Goal: Check status: Check status

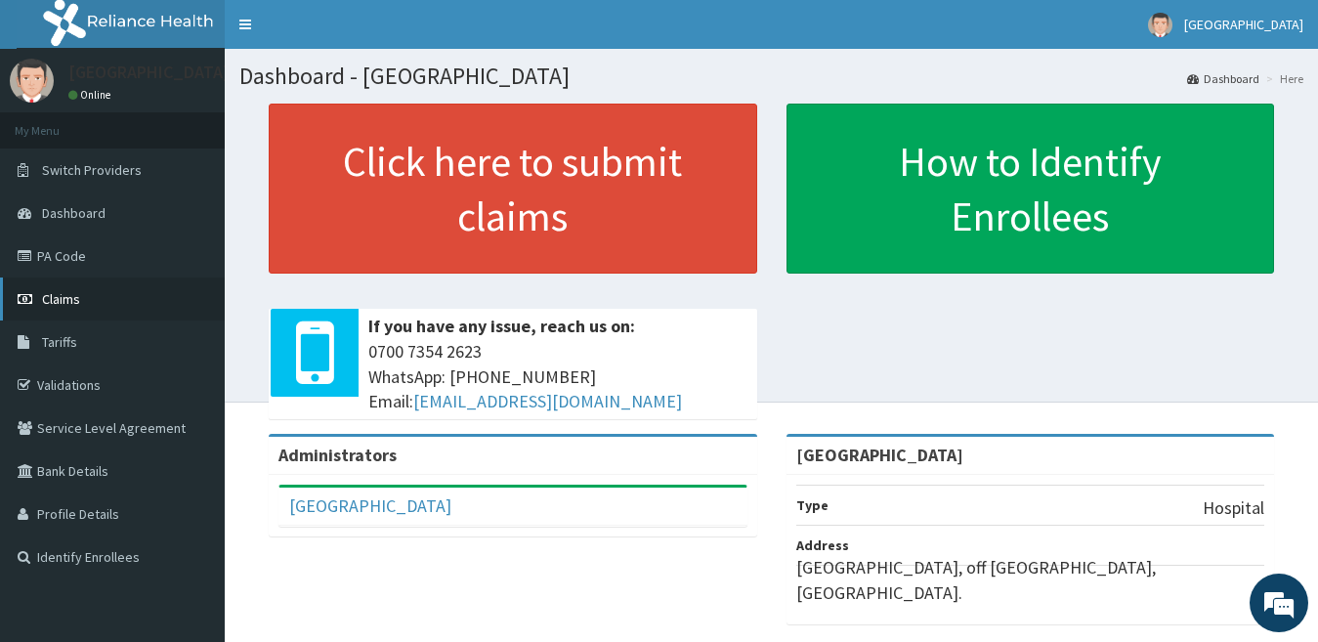
click at [68, 297] on span "Claims" at bounding box center [61, 299] width 38 height 18
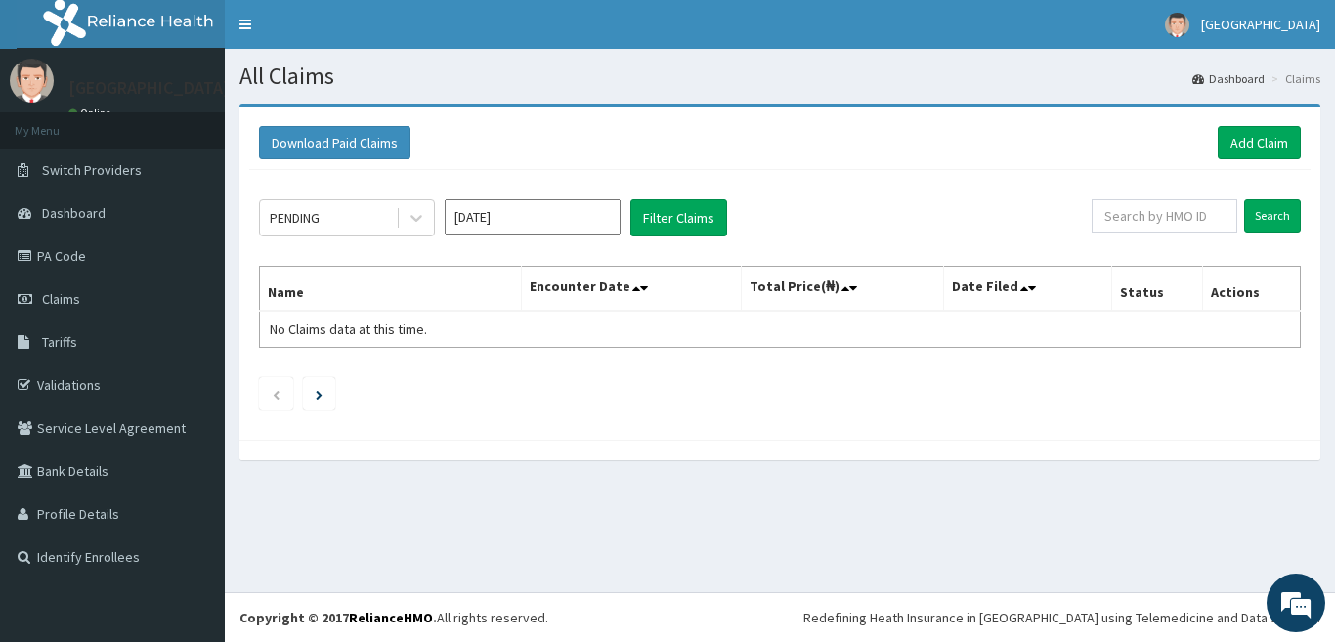
click at [475, 214] on input "[DATE]" at bounding box center [533, 216] width 176 height 35
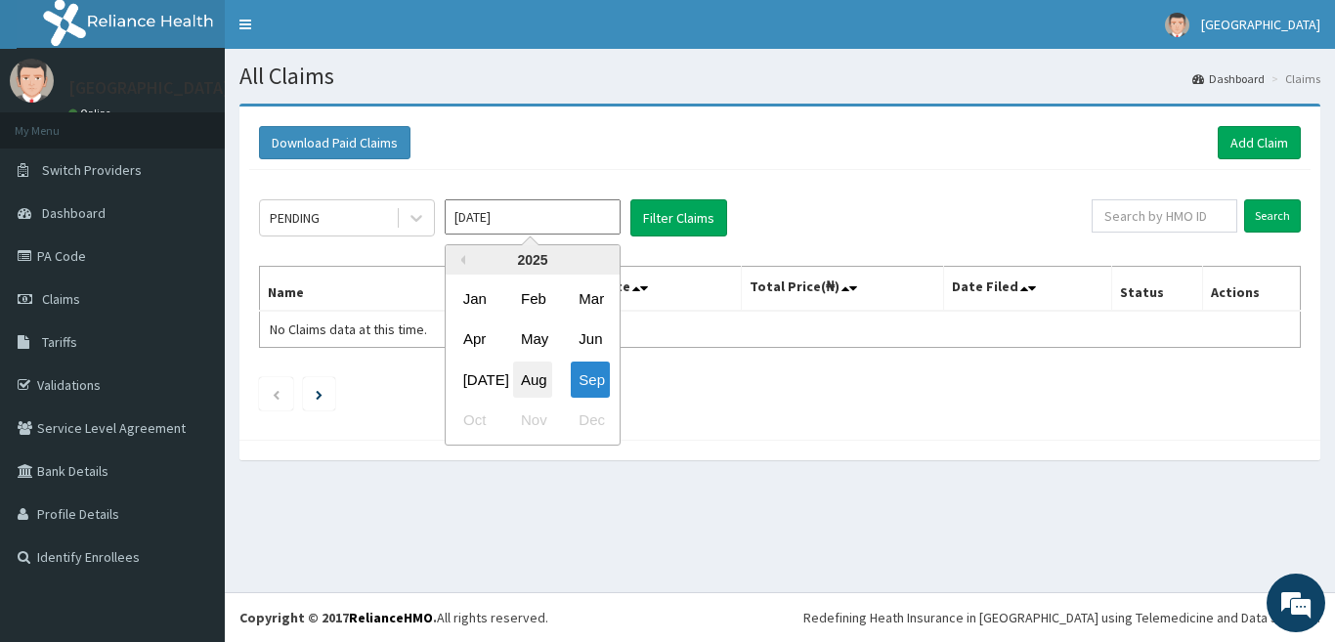
click at [531, 384] on div "Aug" at bounding box center [532, 380] width 39 height 36
type input "[DATE]"
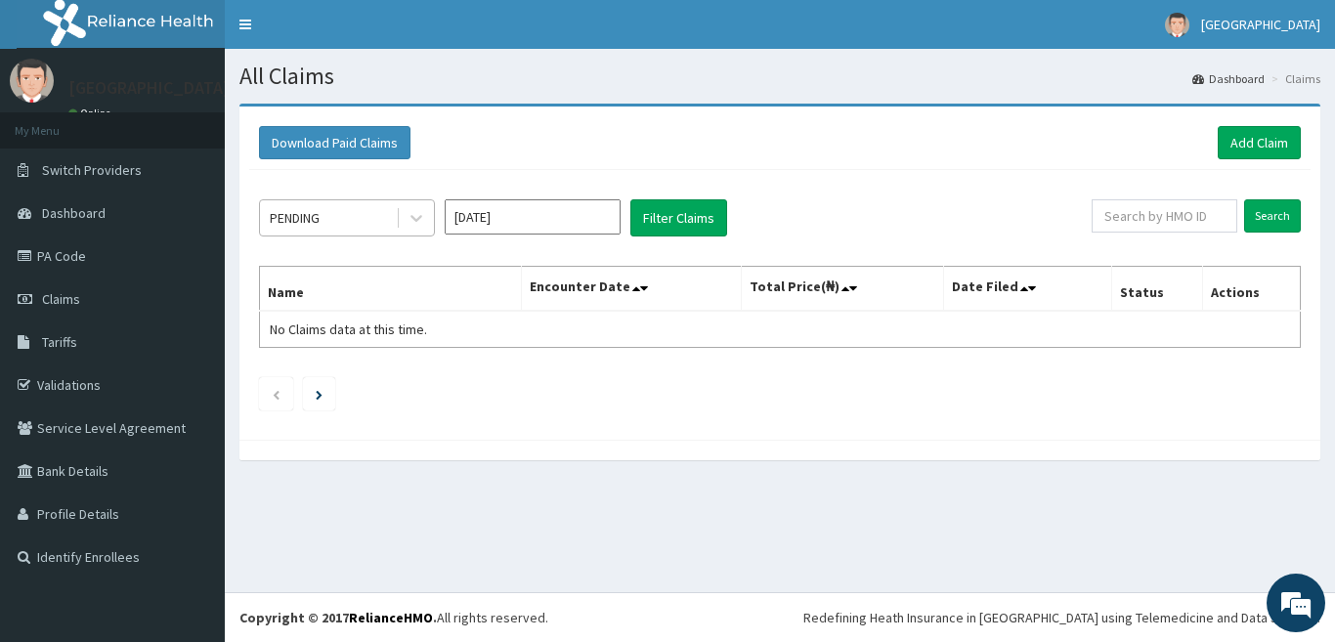
click at [323, 223] on div "PENDING" at bounding box center [328, 217] width 136 height 31
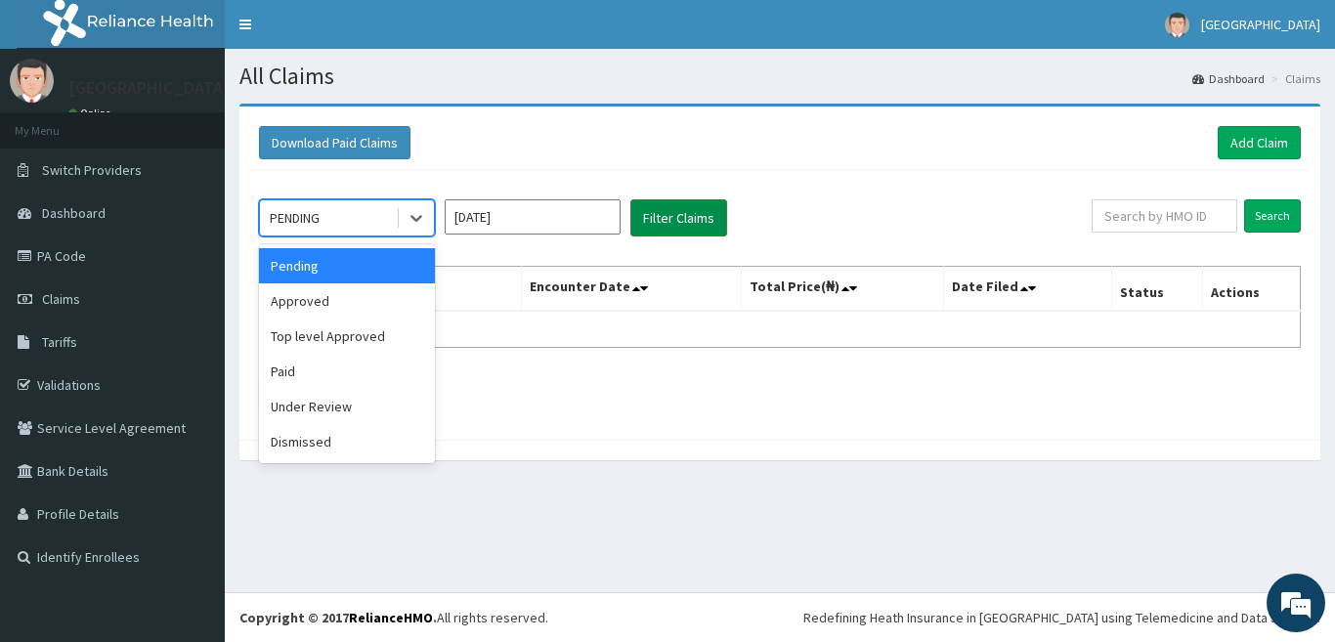
click at [643, 216] on button "Filter Claims" at bounding box center [678, 217] width 97 height 37
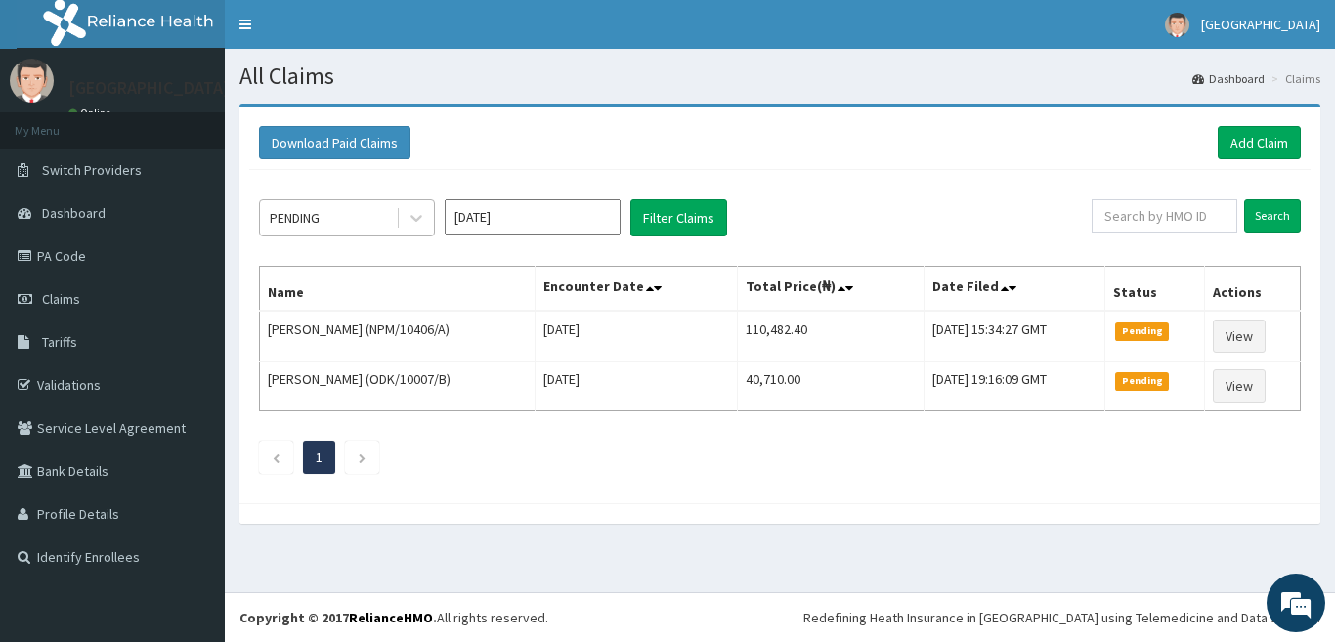
click at [364, 223] on div "PENDING" at bounding box center [328, 217] width 136 height 31
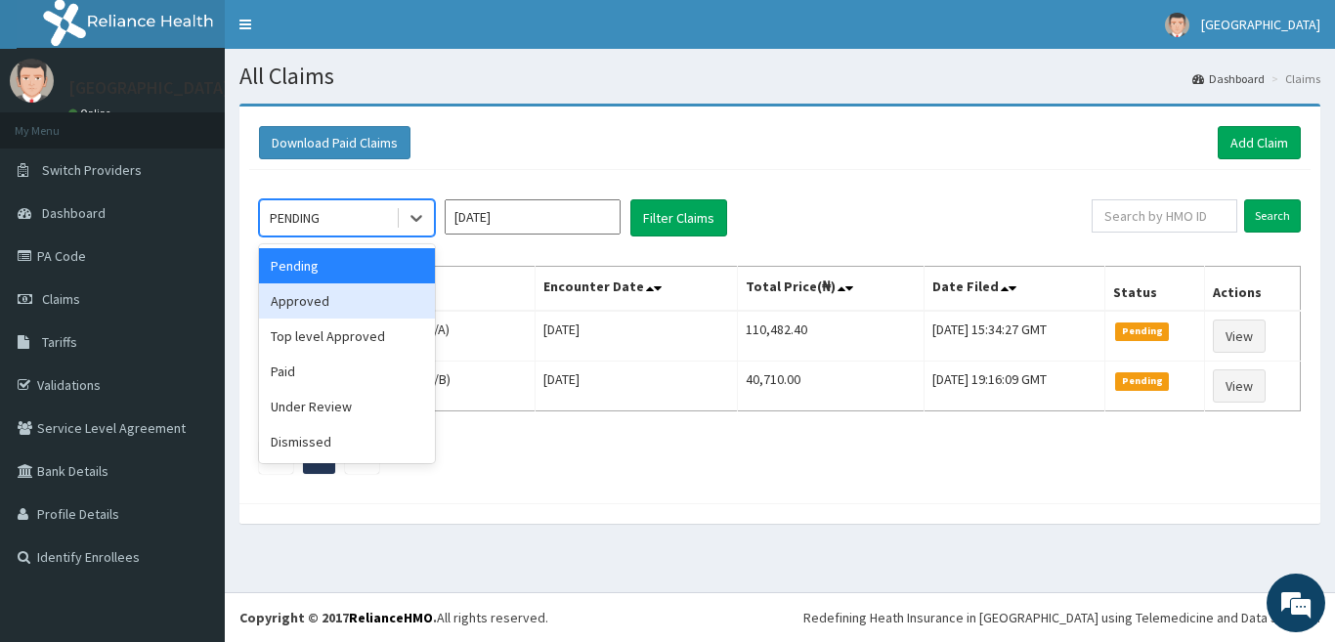
click at [346, 307] on div "Approved" at bounding box center [347, 300] width 176 height 35
click at [346, 307] on th "Name" at bounding box center [398, 289] width 276 height 45
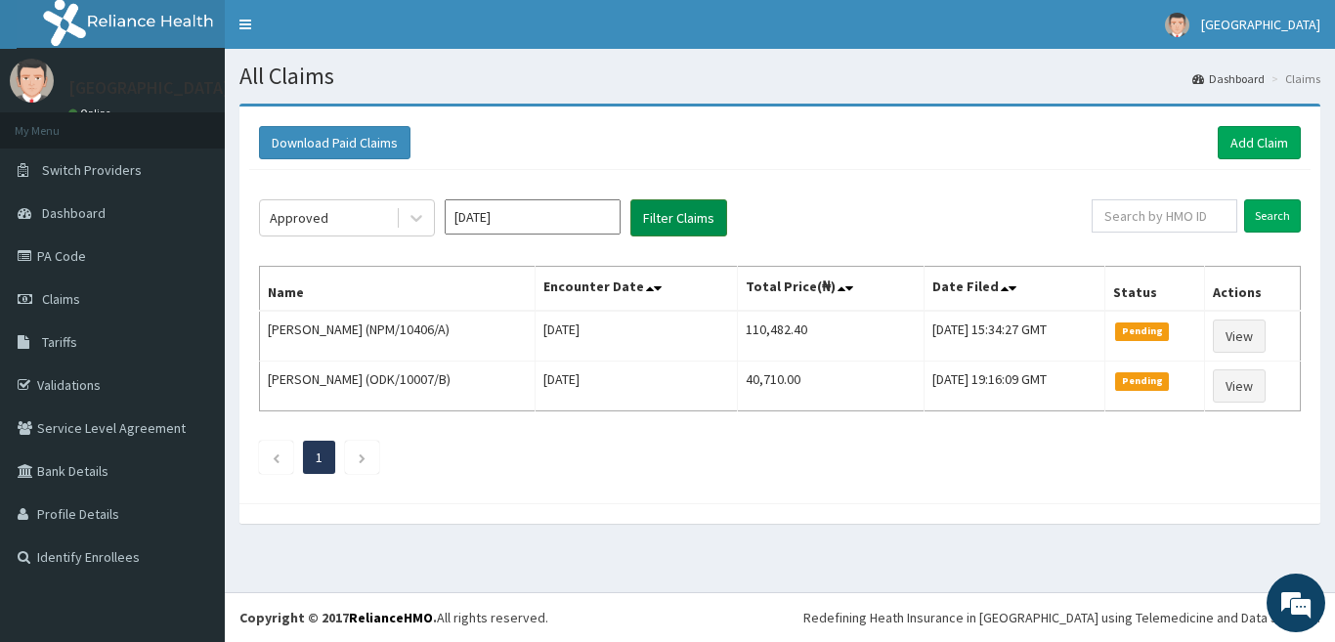
click at [670, 224] on button "Filter Claims" at bounding box center [678, 217] width 97 height 37
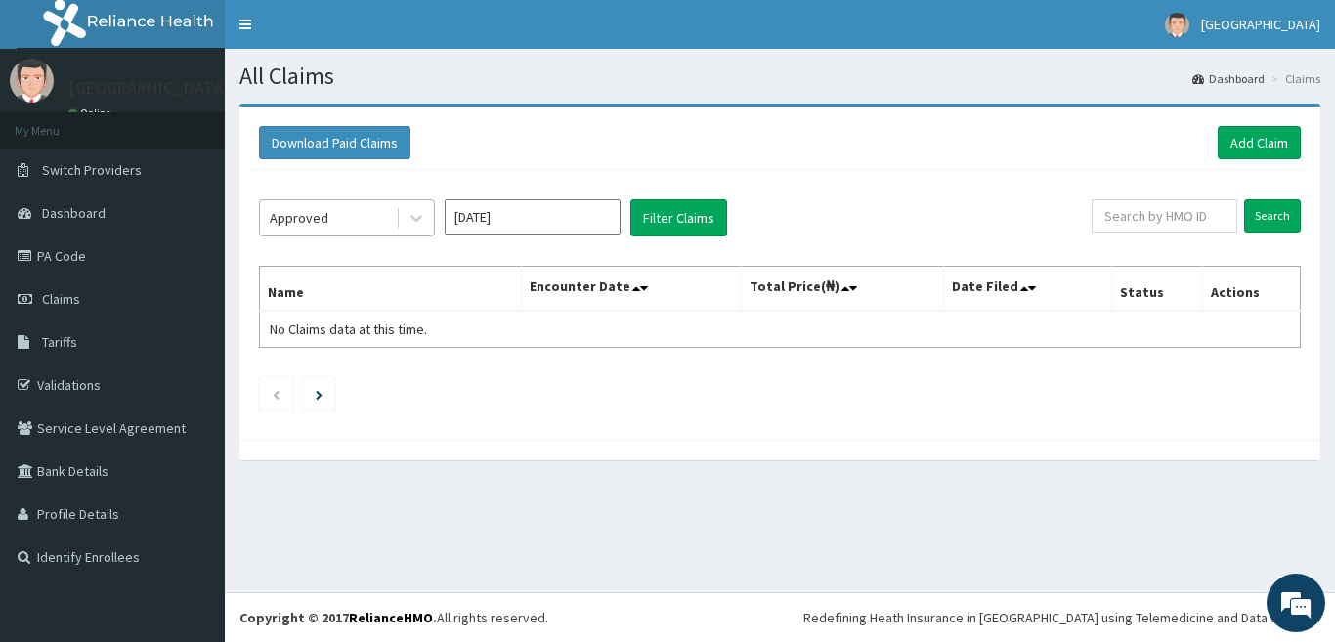
click at [337, 216] on div "Approved" at bounding box center [328, 217] width 136 height 31
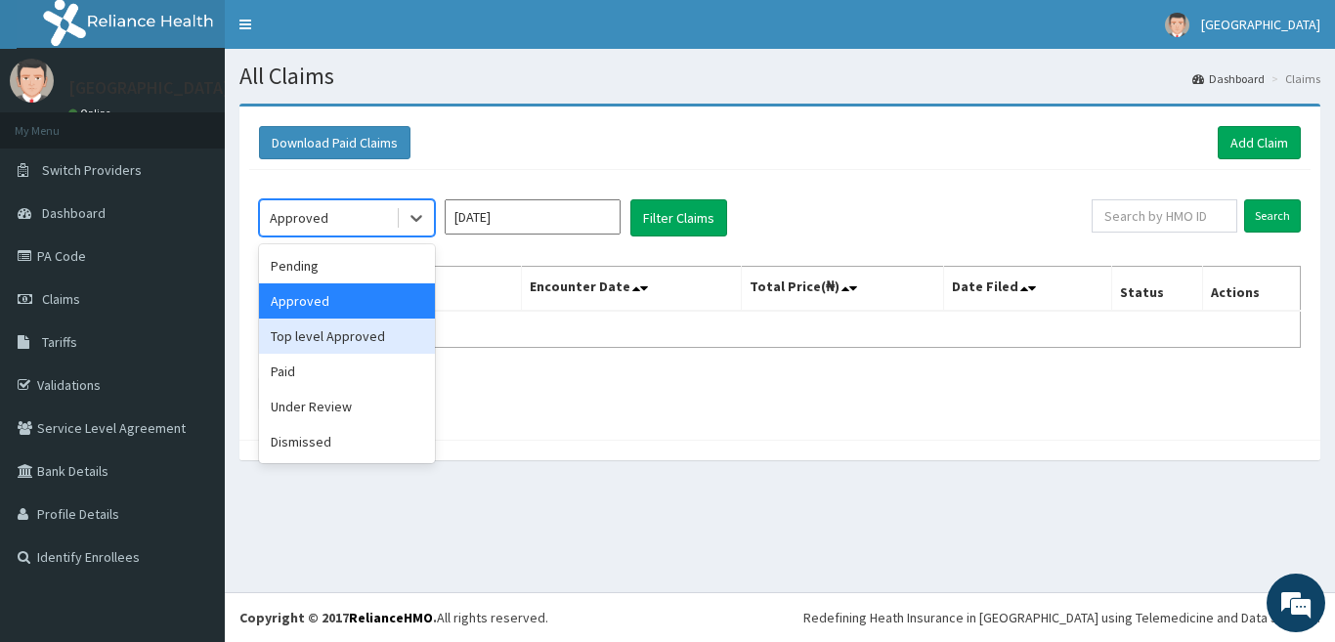
click at [361, 337] on div "Top level Approved" at bounding box center [347, 336] width 176 height 35
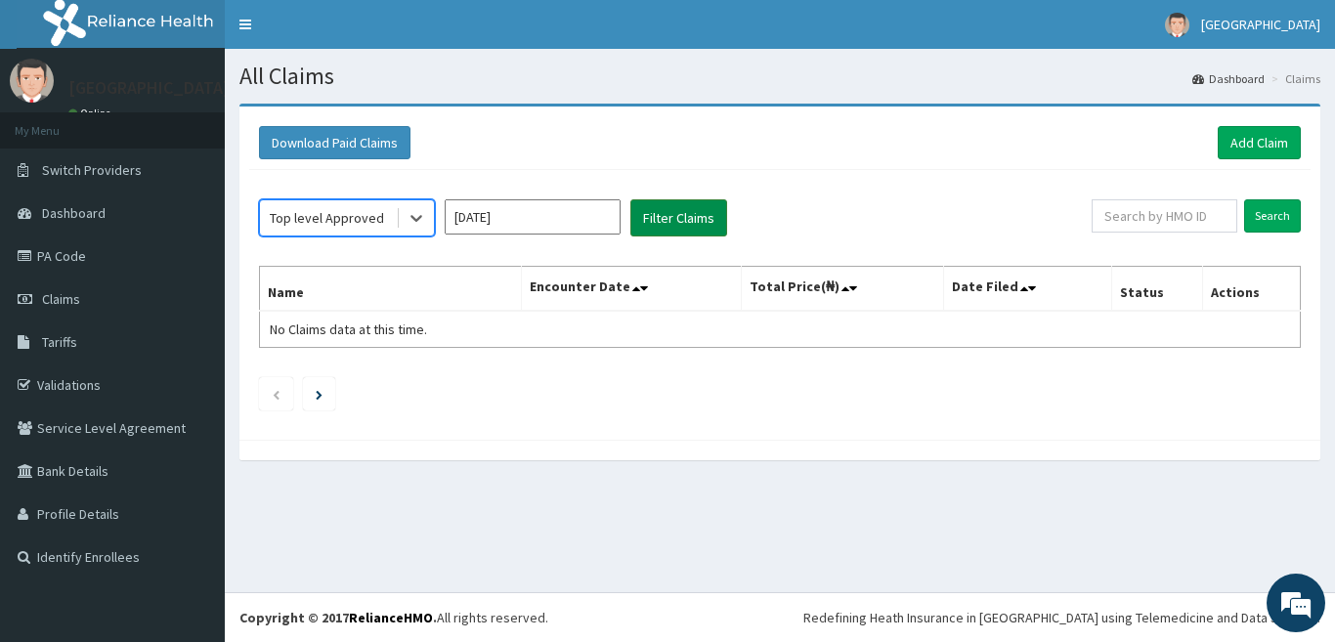
click at [689, 217] on button "Filter Claims" at bounding box center [678, 217] width 97 height 37
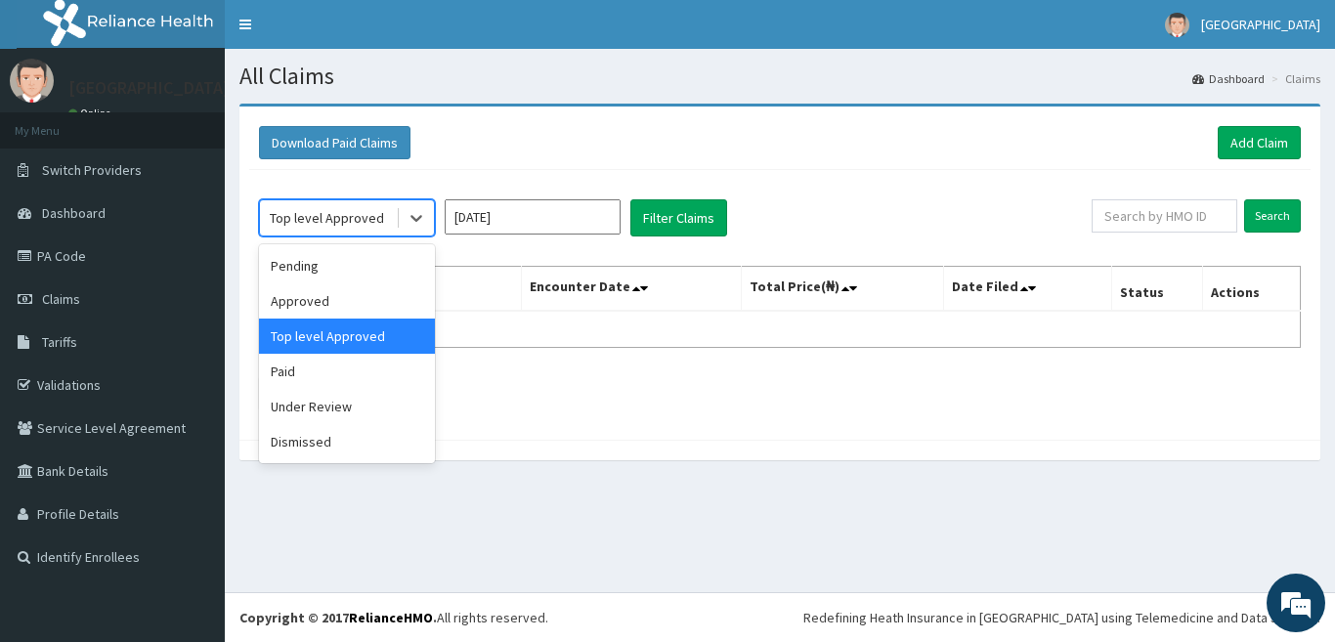
click at [340, 223] on div "Top level Approved" at bounding box center [327, 218] width 114 height 20
click at [361, 384] on div "Paid" at bounding box center [347, 371] width 176 height 35
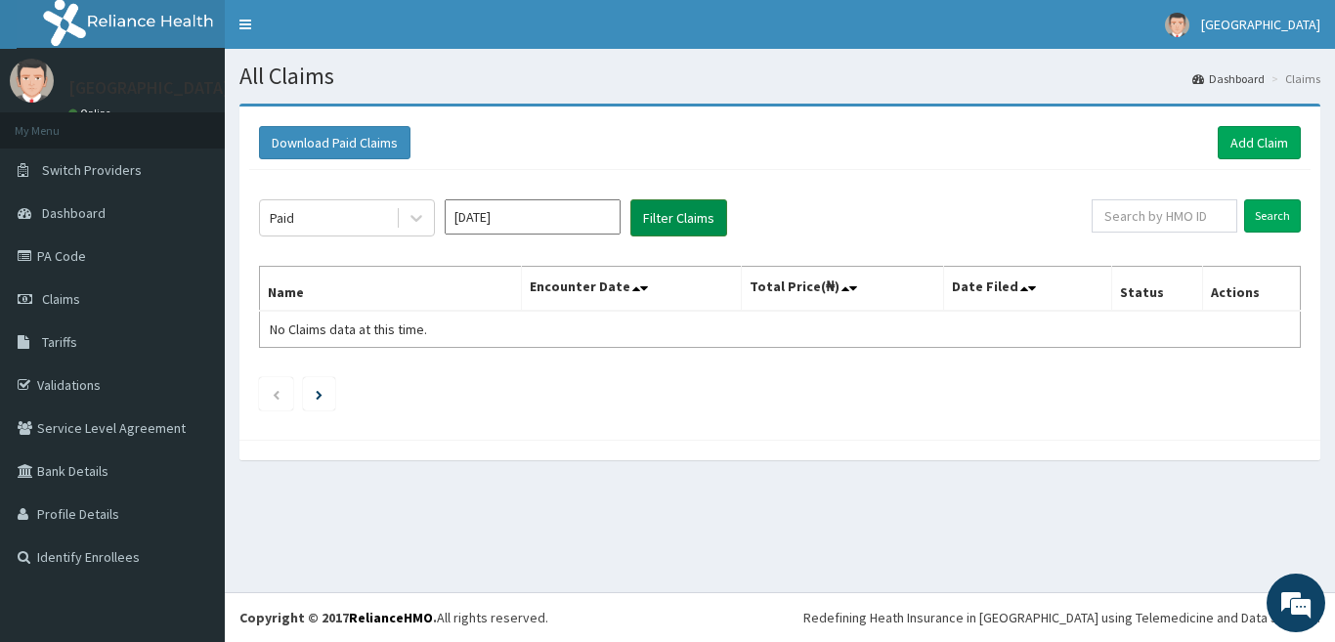
click at [684, 226] on button "Filter Claims" at bounding box center [678, 217] width 97 height 37
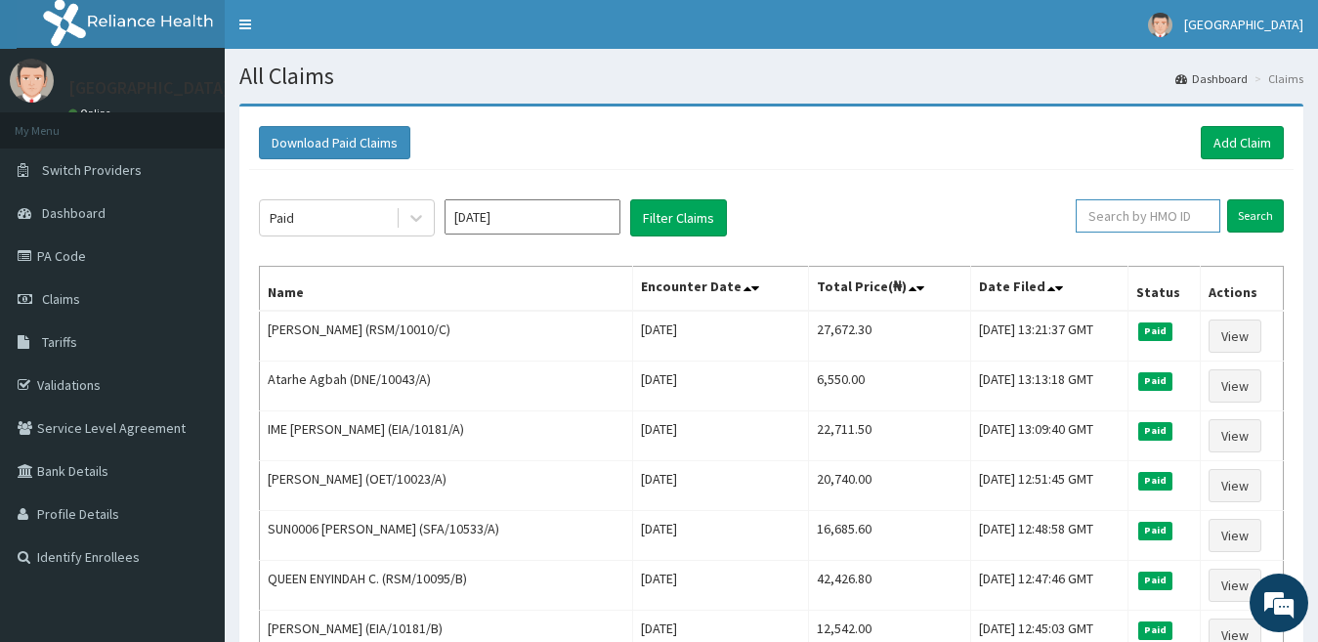
click at [1131, 214] on input "text" at bounding box center [1148, 215] width 145 height 33
type input "LHC/10226/A"
click at [1257, 228] on input "Search" at bounding box center [1255, 215] width 57 height 33
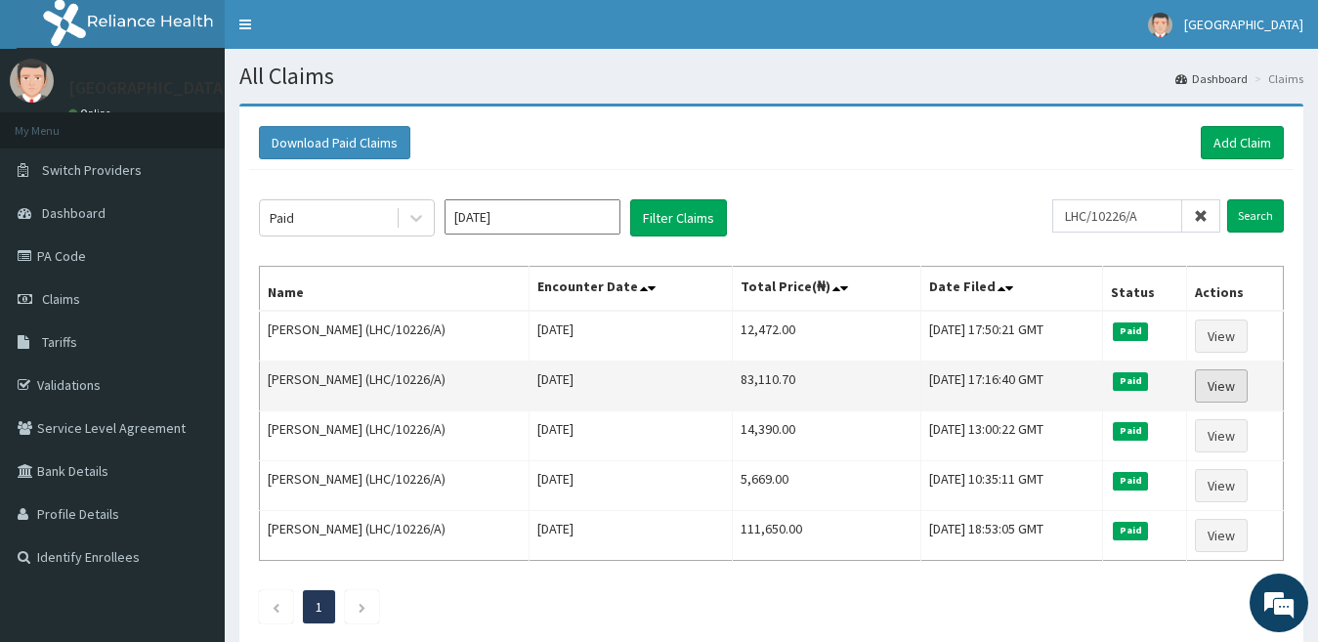
click at [1246, 379] on link "View" at bounding box center [1221, 385] width 53 height 33
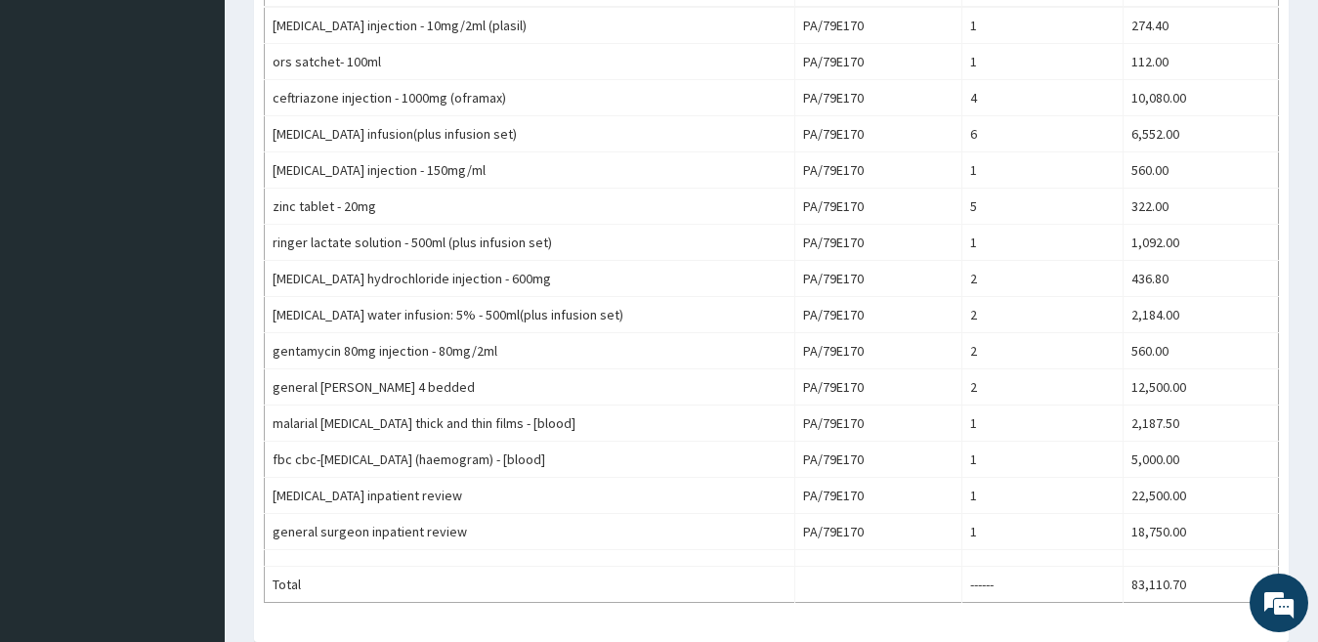
scroll to position [761, 0]
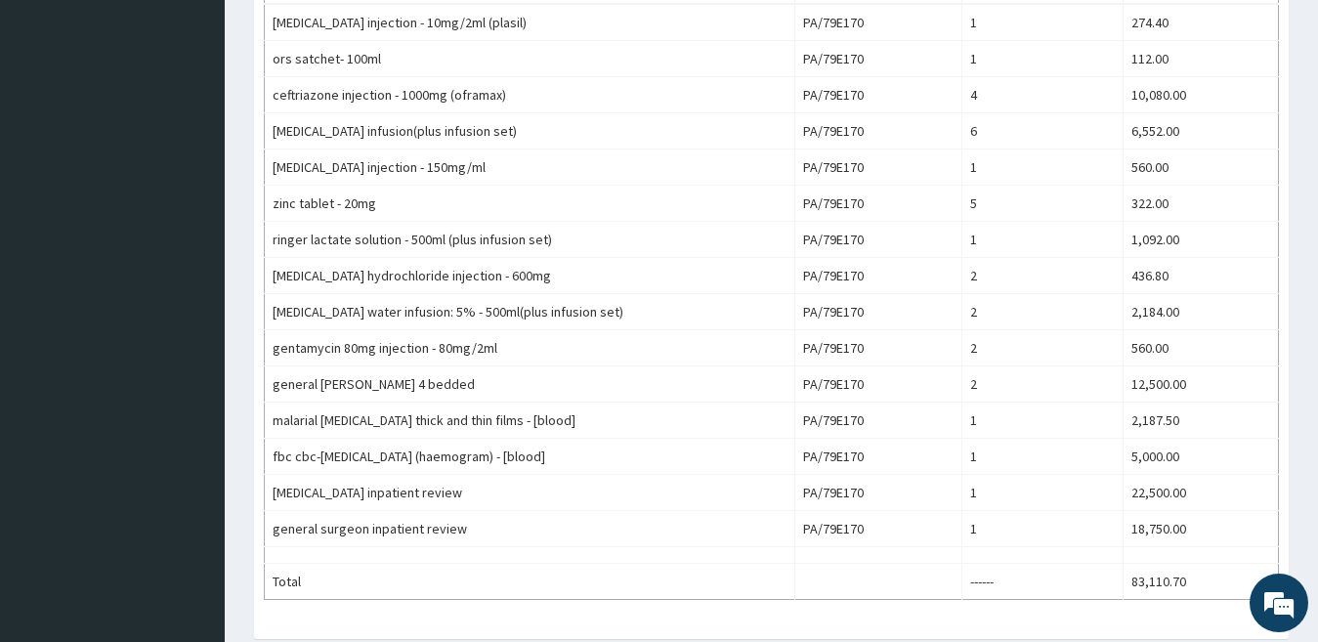
click at [1302, 445] on div "Claim Items Item PA Codes Quantity Price(₦) [MEDICAL_DATA] injection - 10mg/2ml…" at bounding box center [771, 272] width 1064 height 774
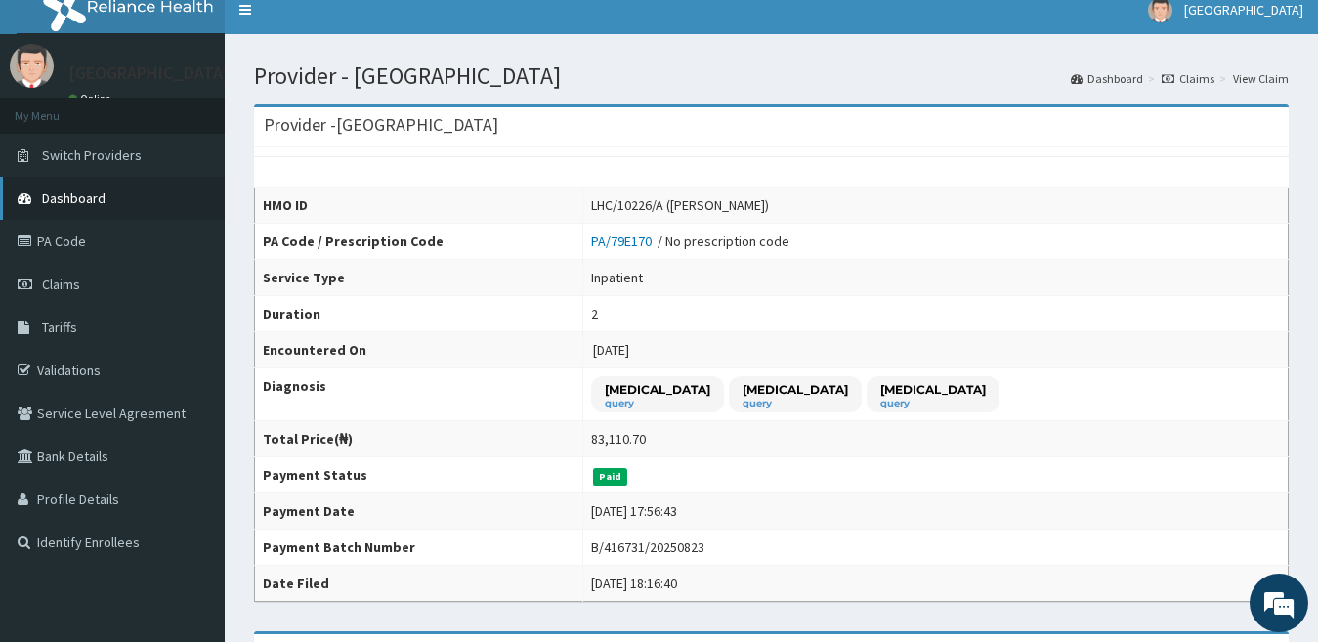
scroll to position [0, 0]
